Goal: Navigation & Orientation: Find specific page/section

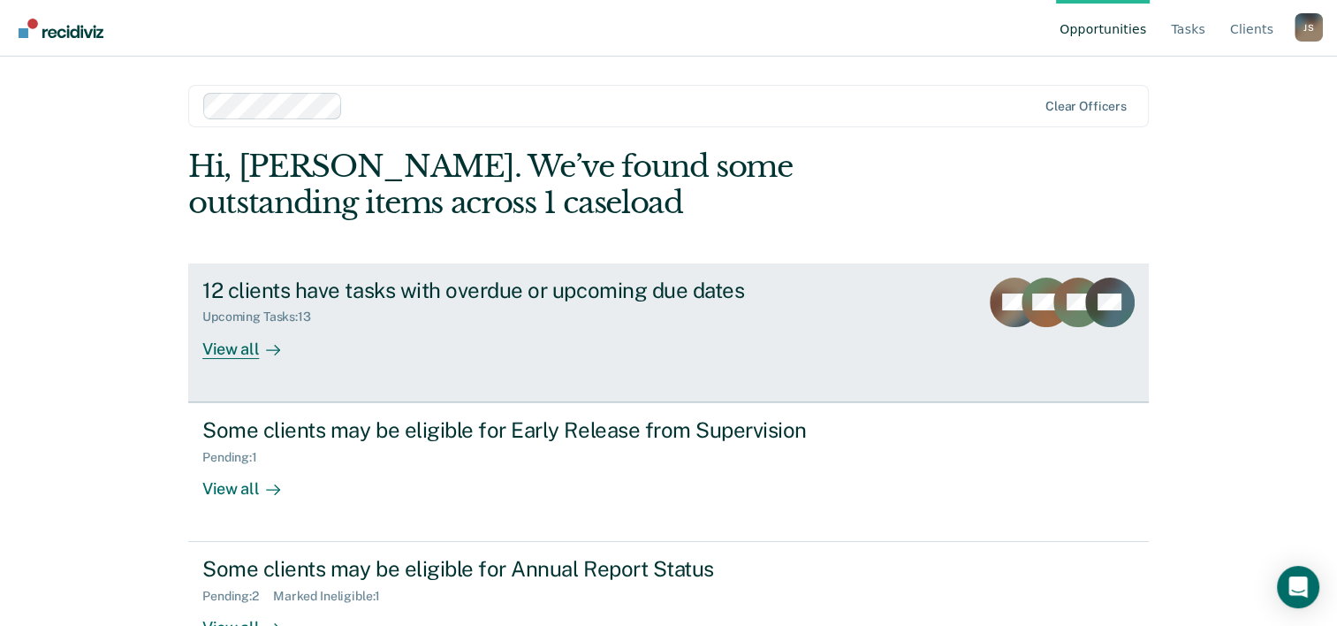
click at [235, 350] on div "View all" at bounding box center [251, 341] width 99 height 34
